Goal: Task Accomplishment & Management: Use online tool/utility

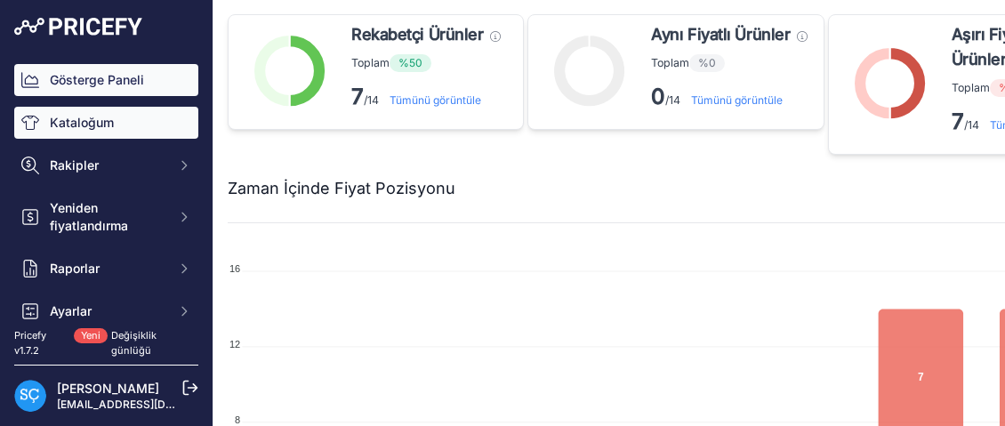
scroll to position [790, 133]
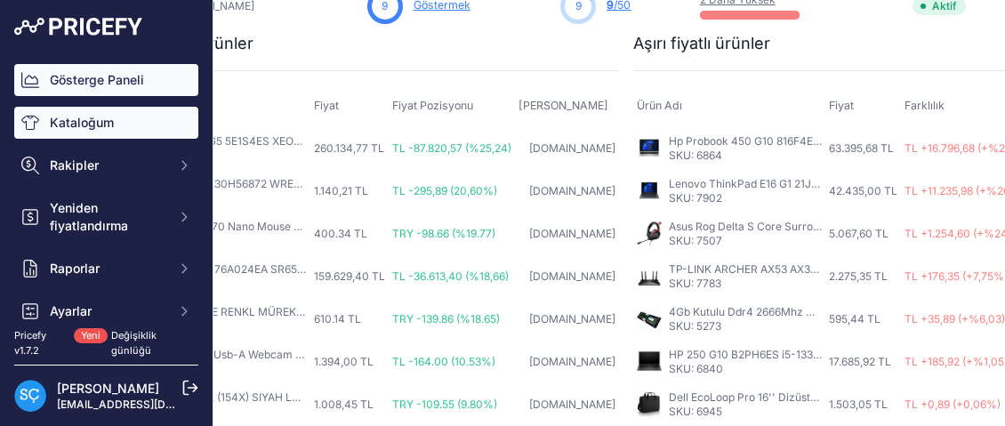
click at [96, 131] on font "Kataloğum" at bounding box center [82, 123] width 64 height 18
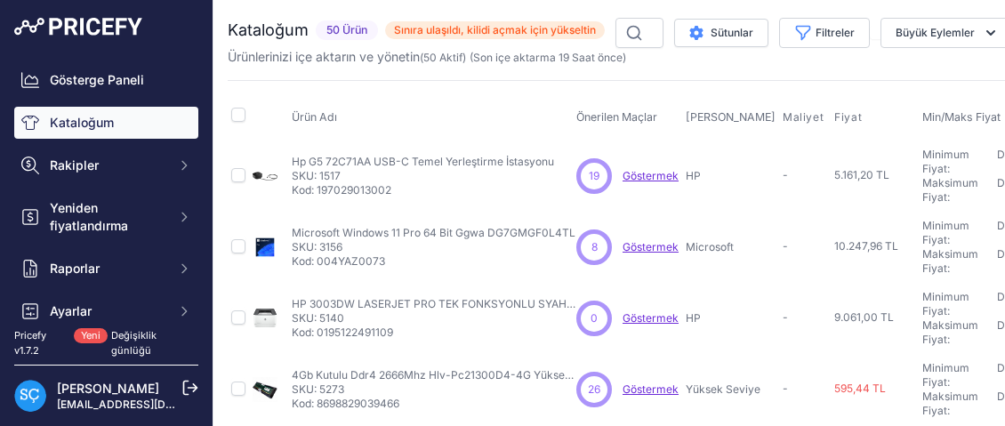
click at [644, 246] on font "Göstermek" at bounding box center [651, 246] width 56 height 13
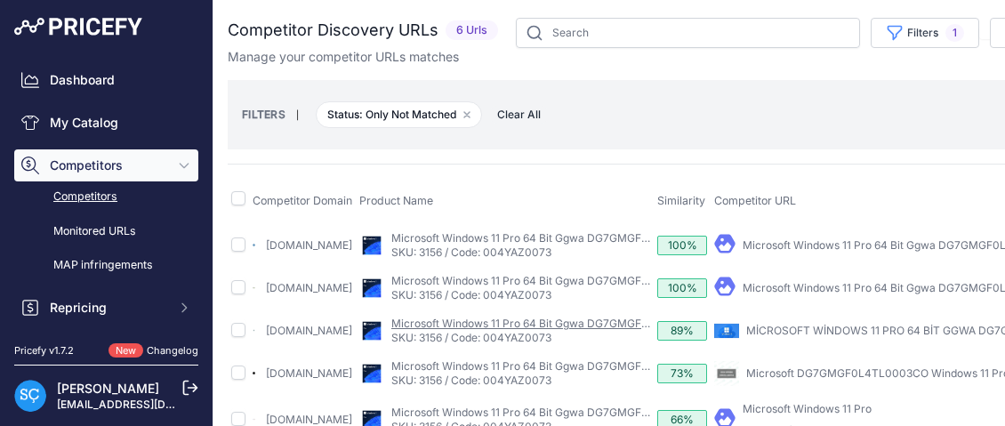
click at [438, 330] on link "Microsoft Windows 11 Pro 64 Bit Ggwa DG7GMGF0L4TL" at bounding box center [533, 323] width 284 height 13
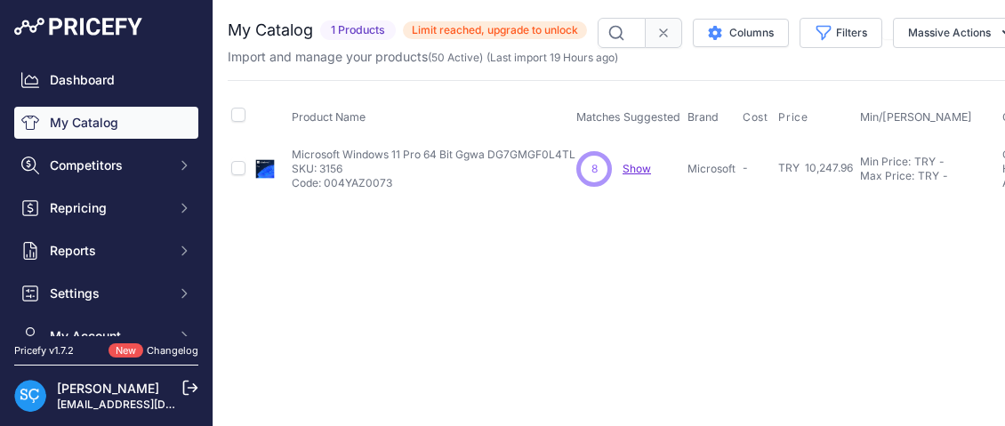
click at [639, 170] on span "Show" at bounding box center [637, 168] width 28 height 13
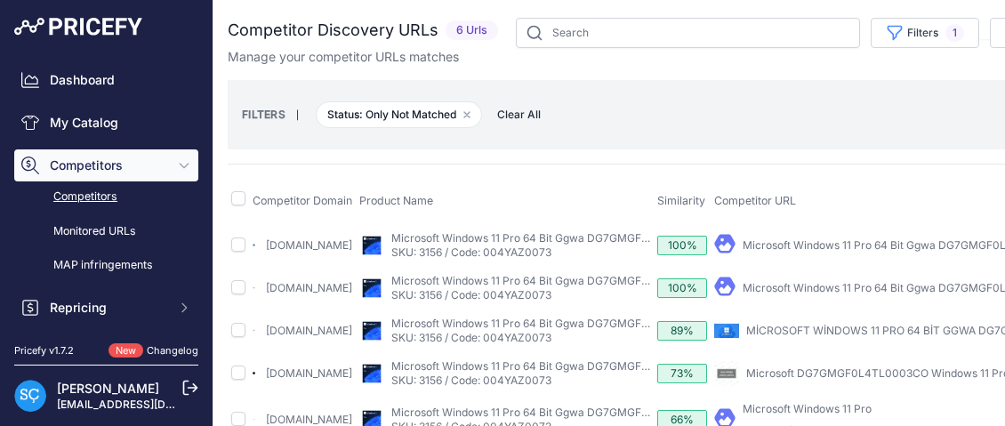
scroll to position [59, 0]
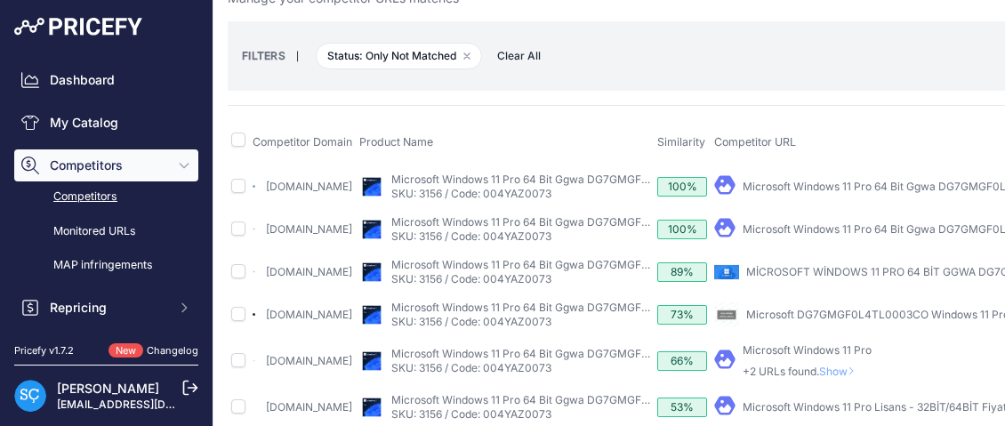
click at [298, 278] on link "Acasianet.com" at bounding box center [309, 271] width 86 height 13
click at [160, 344] on link "Changelog" at bounding box center [173, 350] width 52 height 12
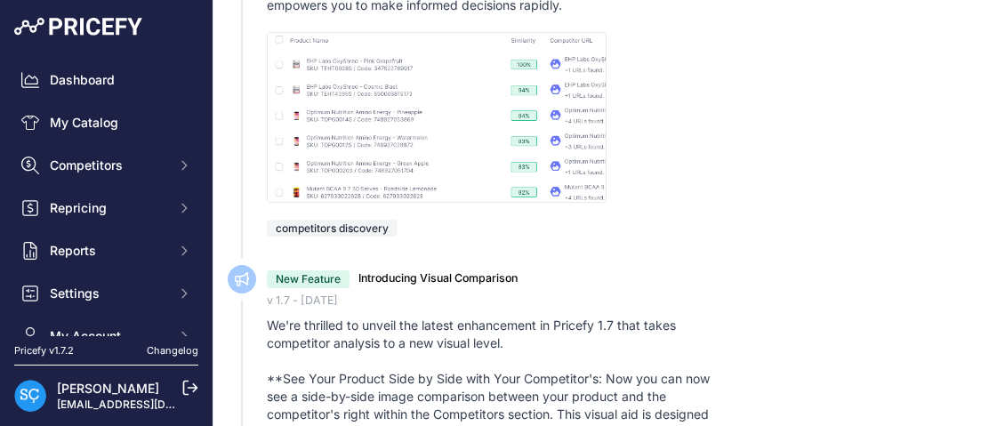
scroll to position [1659, 0]
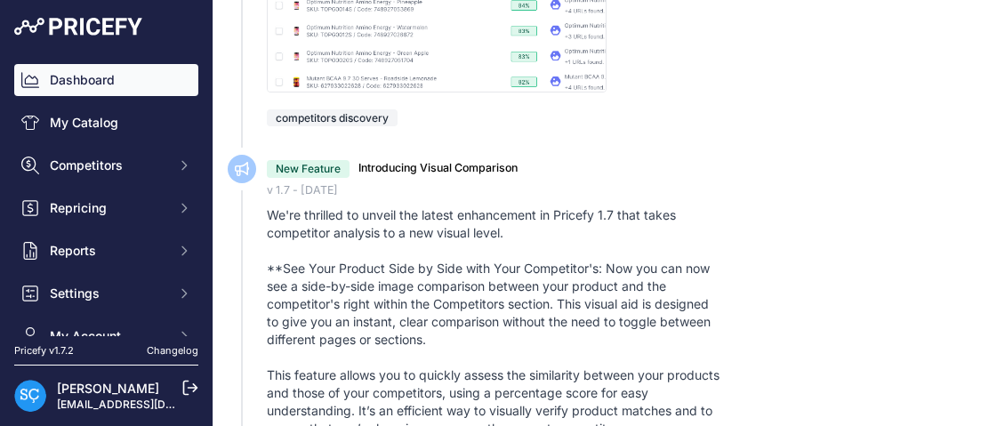
click at [92, 85] on link "Dashboard" at bounding box center [106, 80] width 184 height 32
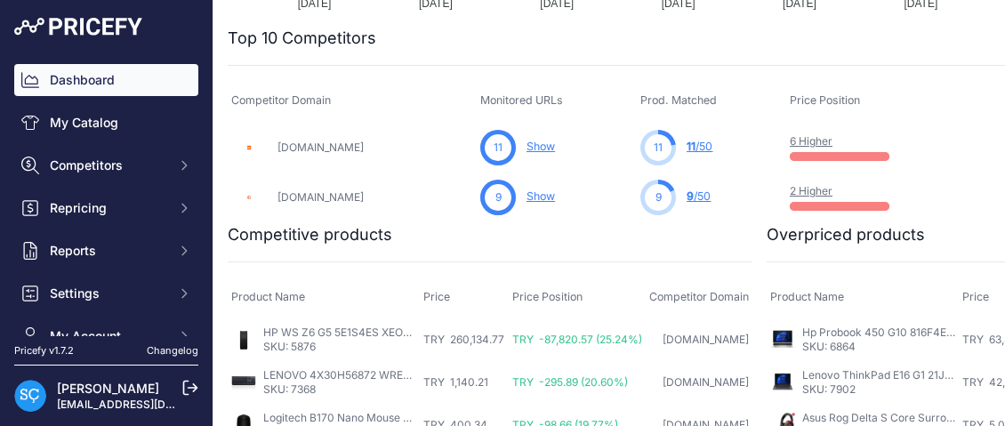
scroll to position [592, 0]
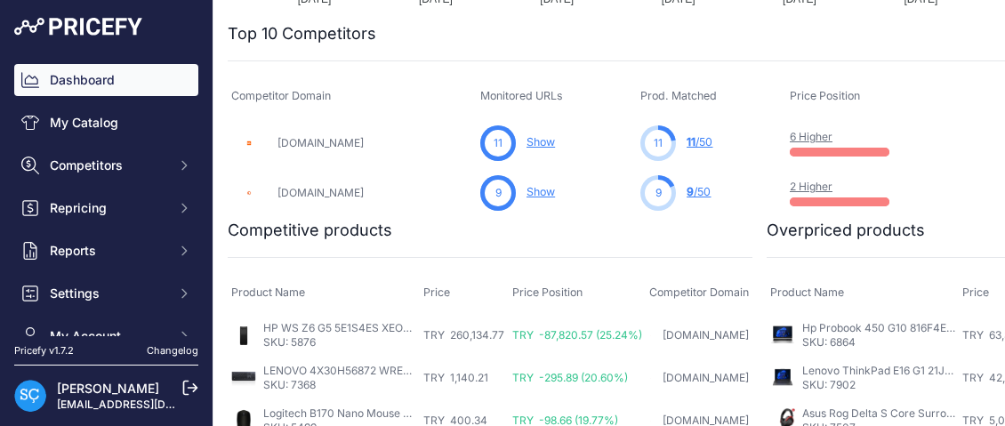
click at [79, 99] on div "Dashboard My Catalog Competitors Competitors Monitored URLs MAP infringements R…" at bounding box center [106, 208] width 184 height 288
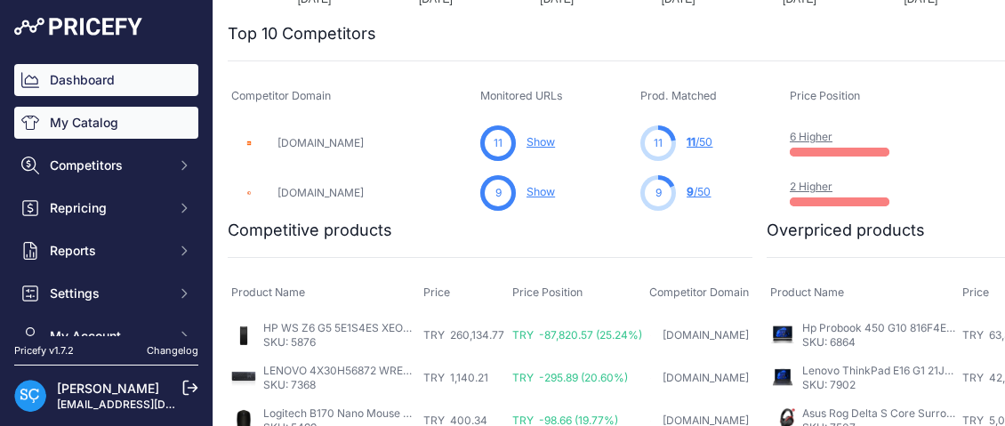
click at [84, 121] on link "My Catalog" at bounding box center [106, 123] width 184 height 32
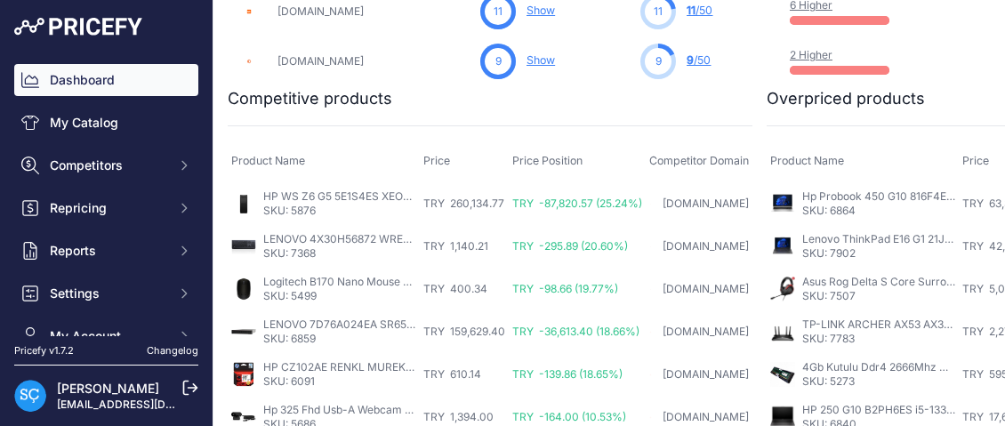
scroll to position [741, 0]
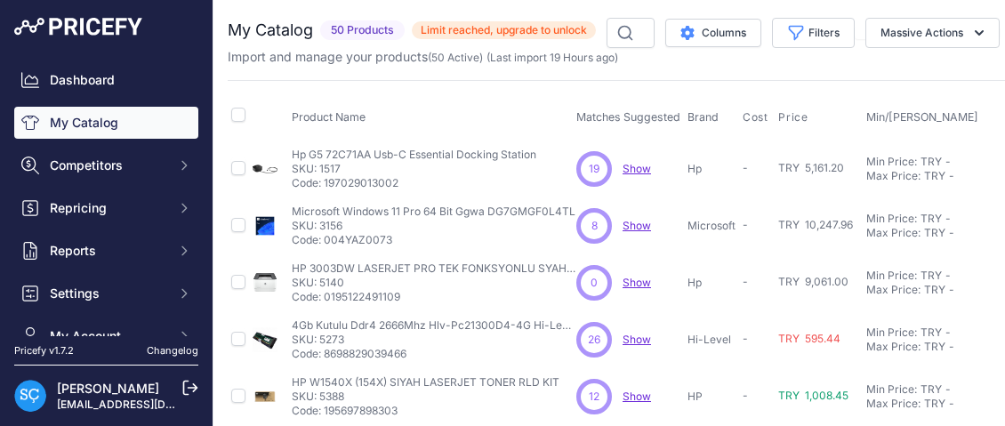
scroll to position [0, 356]
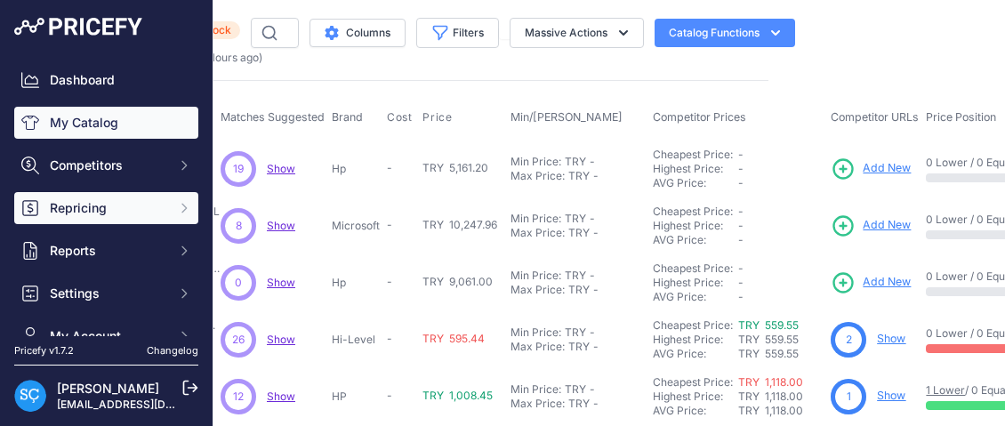
click at [59, 196] on button "Repricing" at bounding box center [106, 208] width 184 height 32
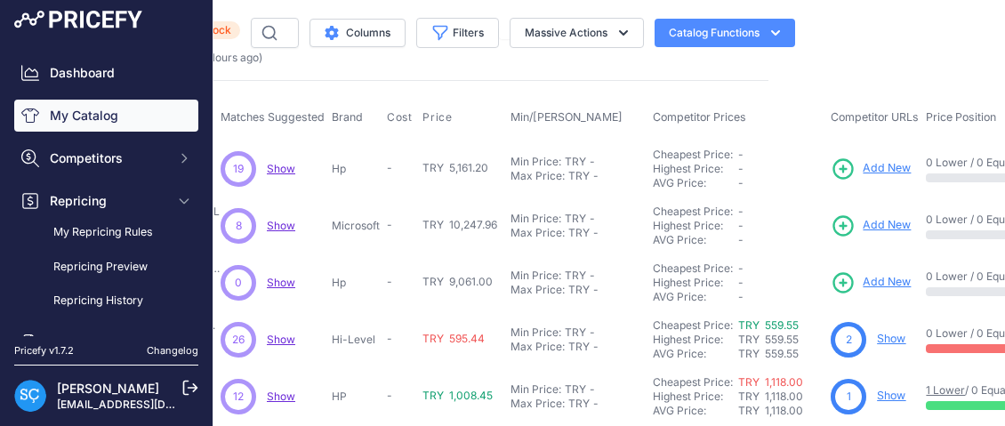
scroll to position [0, 0]
